Goal: Find contact information: Find contact information

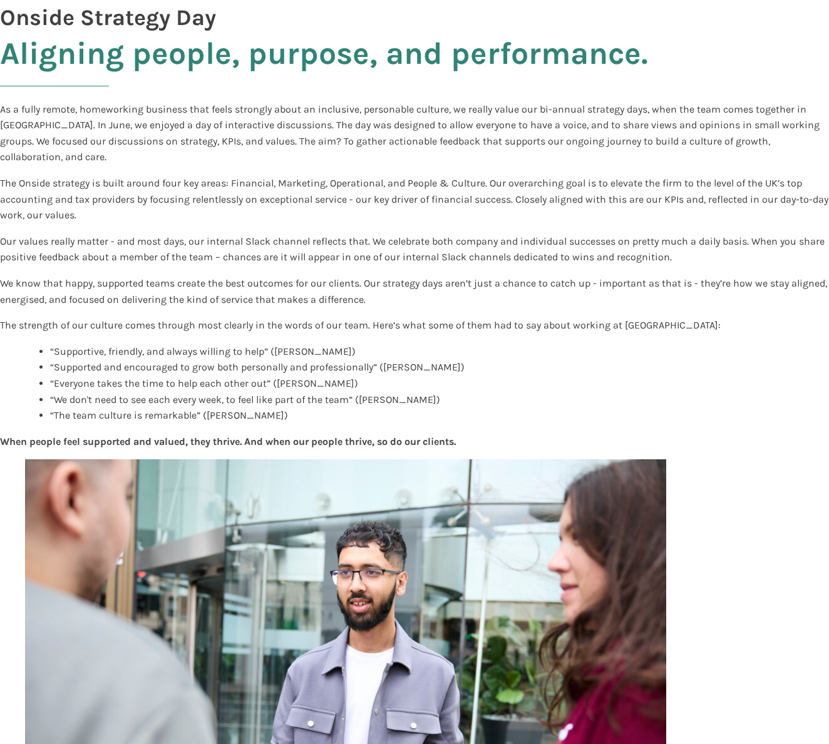
click at [133, 24] on h1 "Onside Strategy Day" at bounding box center [414, 18] width 829 height 36
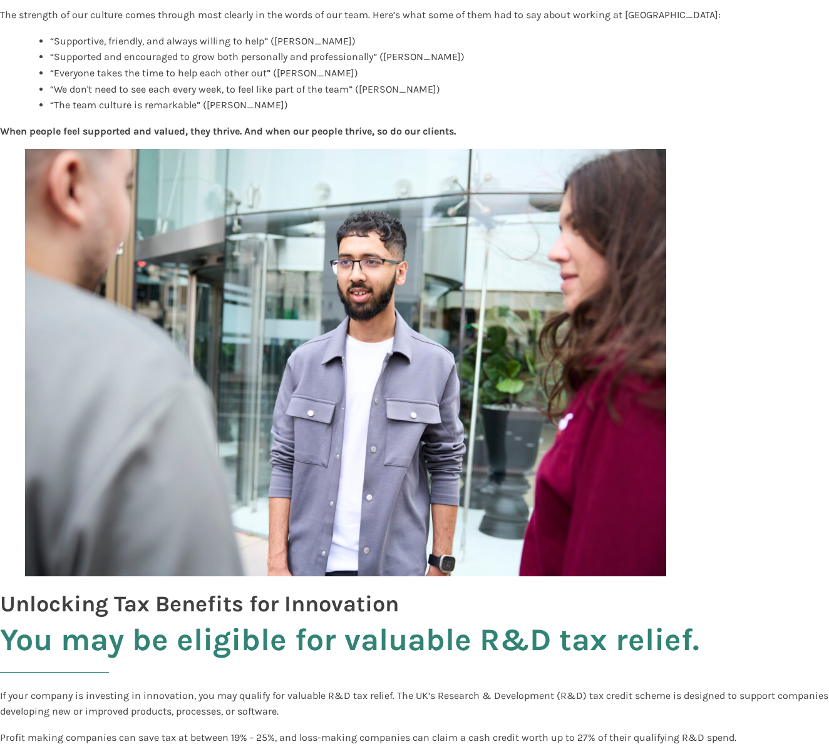
scroll to position [387, 0]
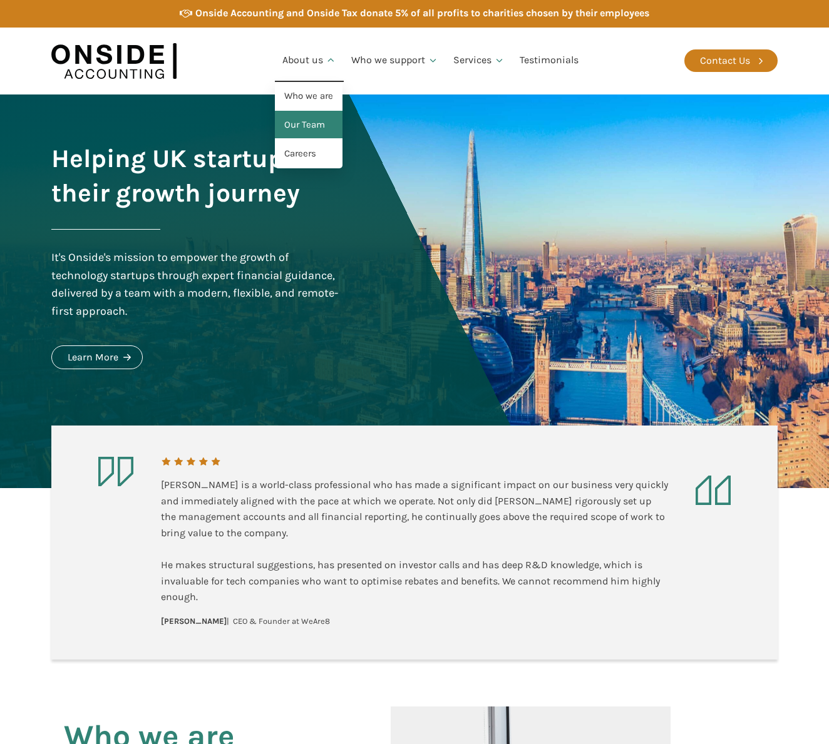
scroll to position [2, 1]
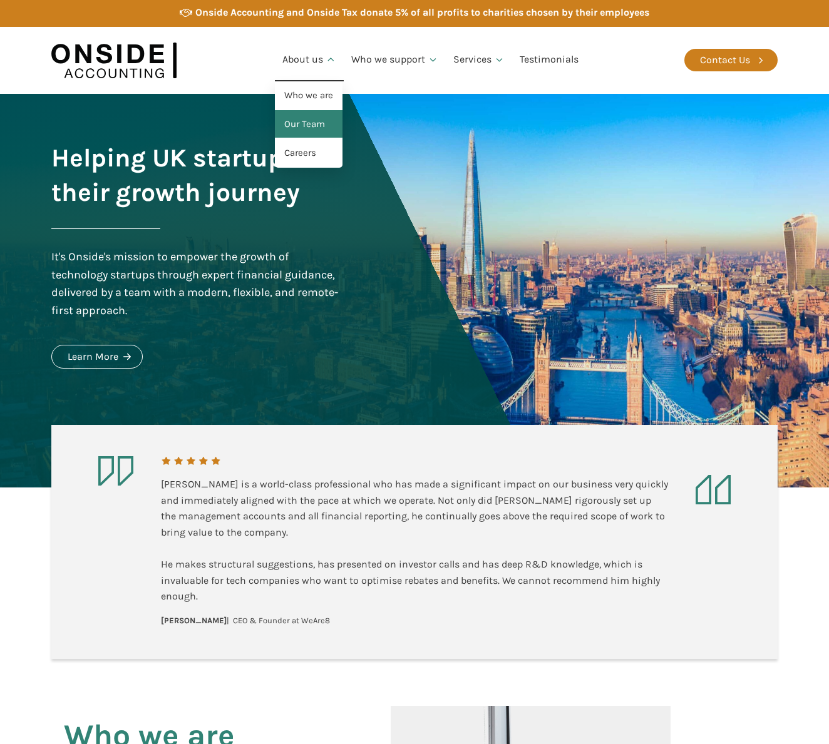
click at [302, 120] on link "Our Team" at bounding box center [309, 124] width 68 height 29
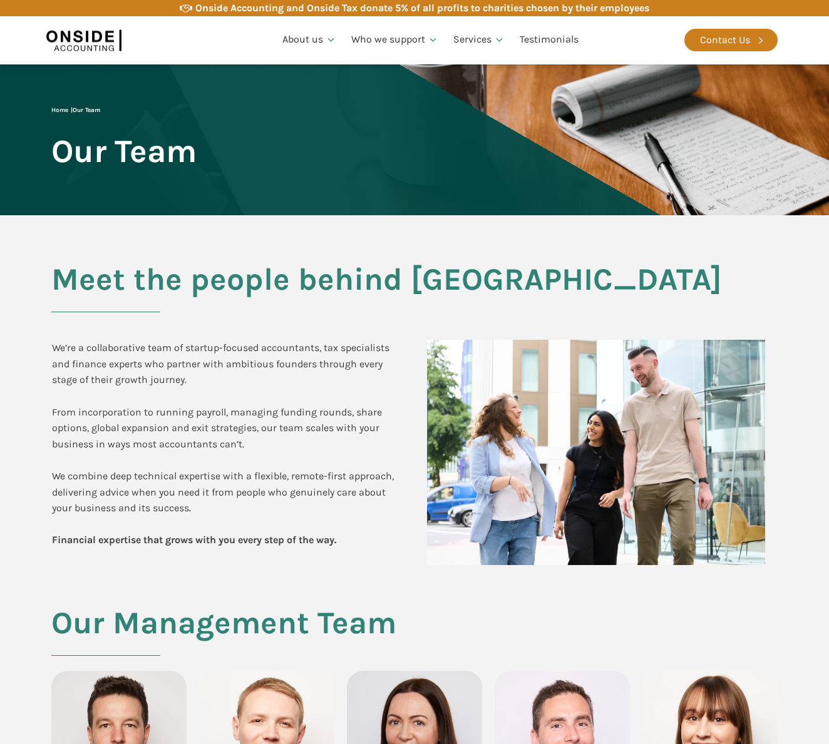
scroll to position [454, 0]
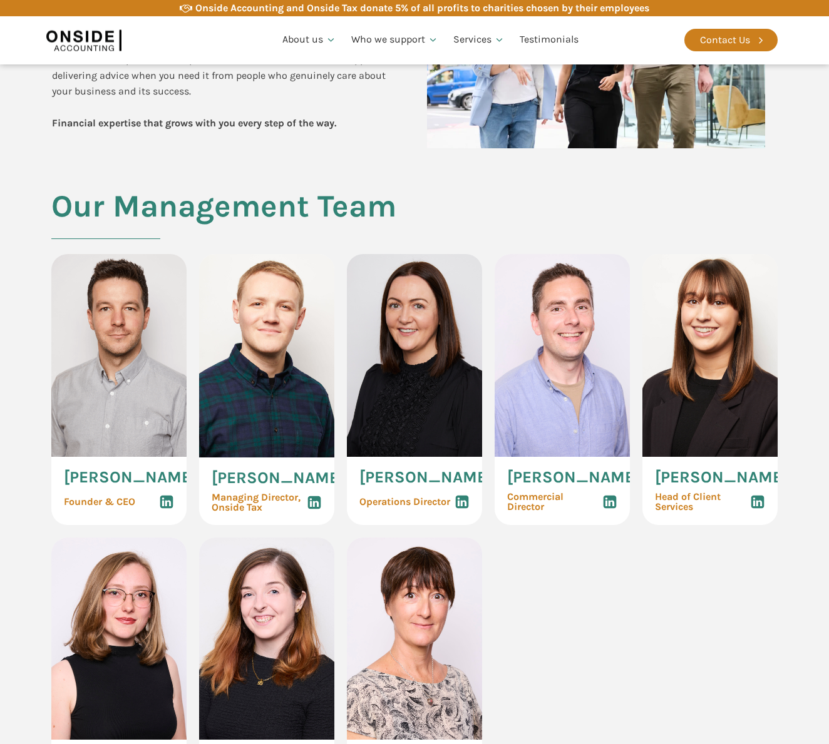
click at [295, 333] on img at bounding box center [266, 355] width 135 height 203
click at [237, 476] on span "Ryan Snape" at bounding box center [278, 478] width 133 height 16
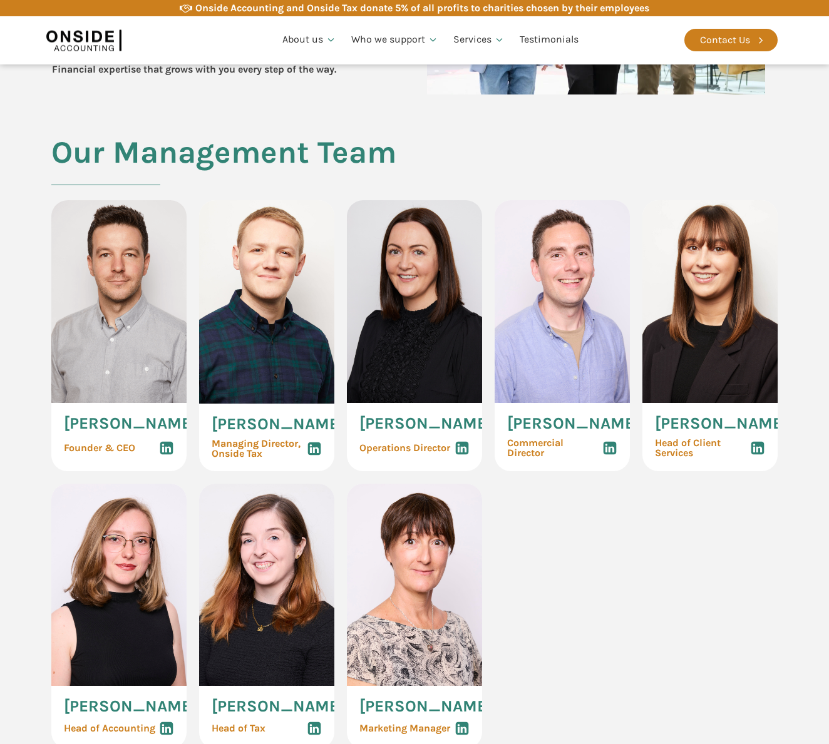
scroll to position [514, 0]
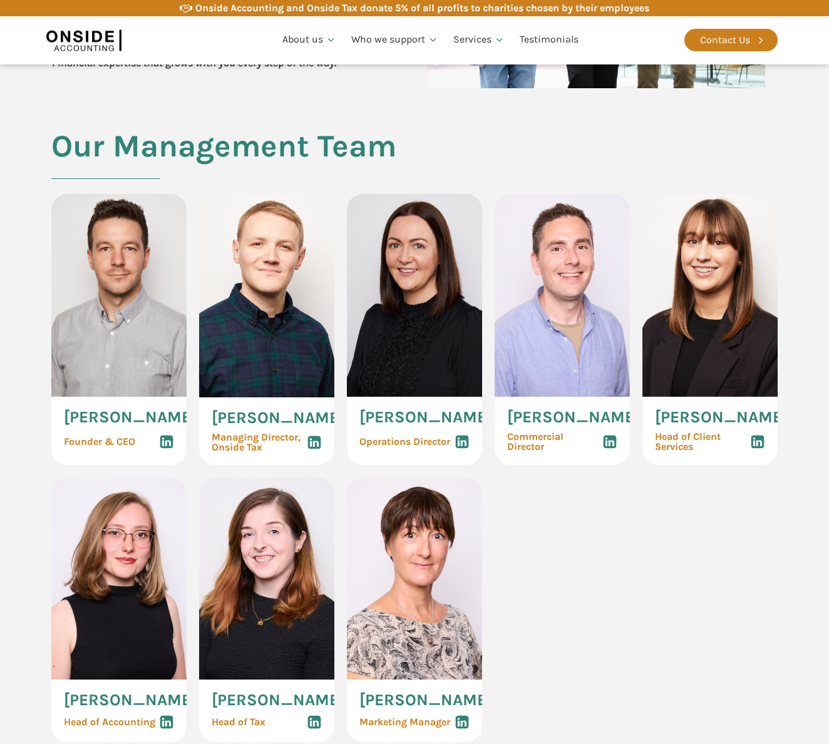
click at [320, 449] on use at bounding box center [314, 442] width 13 height 13
